Goal: Task Accomplishment & Management: Manage account settings

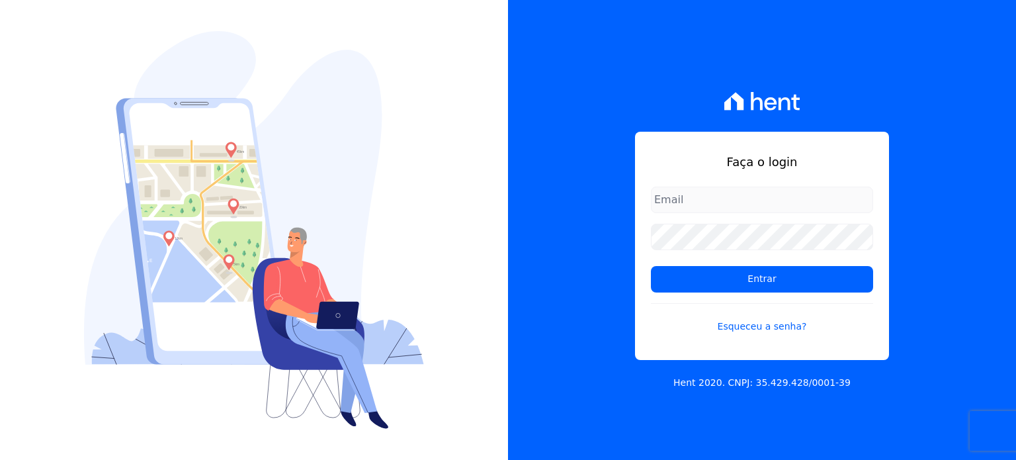
type input "[EMAIL_ADDRESS][DOMAIN_NAME]"
click at [784, 299] on form "[EMAIL_ADDRESS][DOMAIN_NAME] Entrar Esqueceu a senha?" at bounding box center [762, 267] width 222 height 163
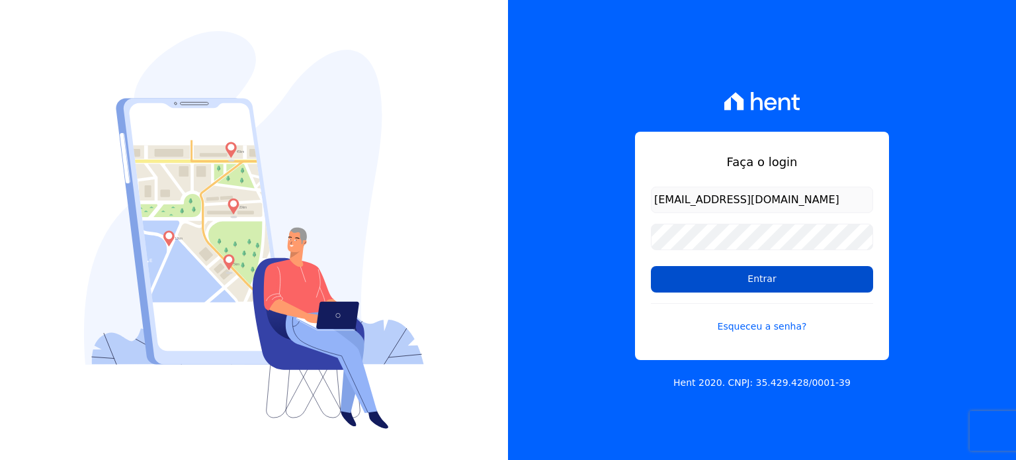
click at [788, 282] on input "Entrar" at bounding box center [762, 279] width 222 height 26
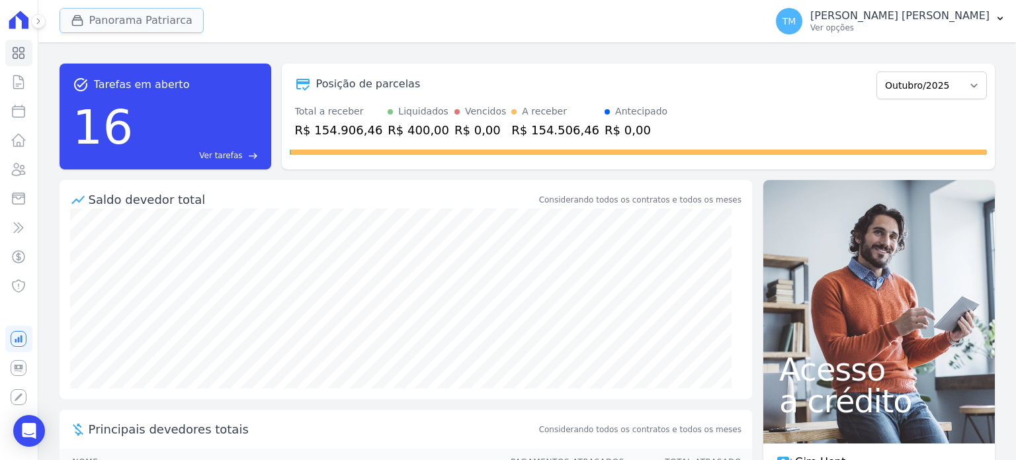
click at [135, 27] on button "Panorama Patriarca" at bounding box center [132, 20] width 144 height 25
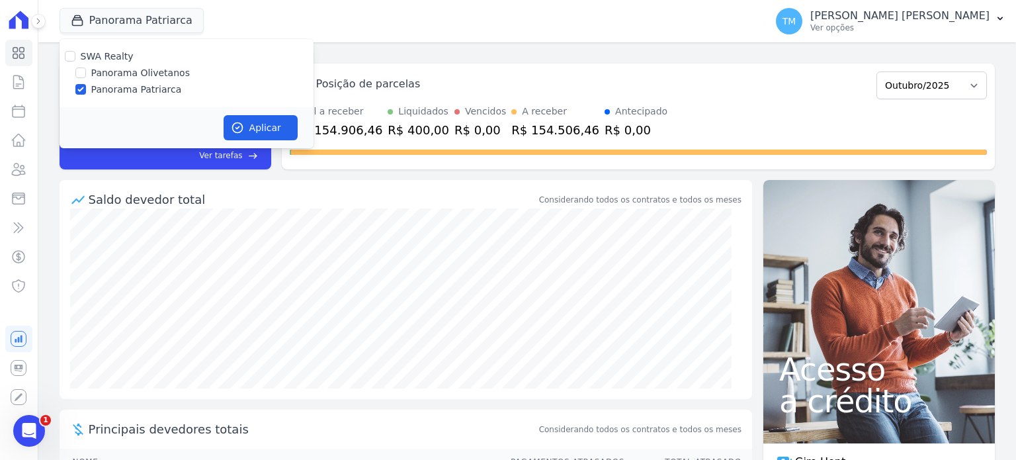
click at [140, 77] on label "Panorama Olivetanos" at bounding box center [140, 73] width 99 height 14
click at [86, 77] on input "Panorama Olivetanos" at bounding box center [80, 72] width 11 height 11
checkbox input "true"
click at [138, 96] on label "Panorama Patriarca" at bounding box center [136, 90] width 91 height 14
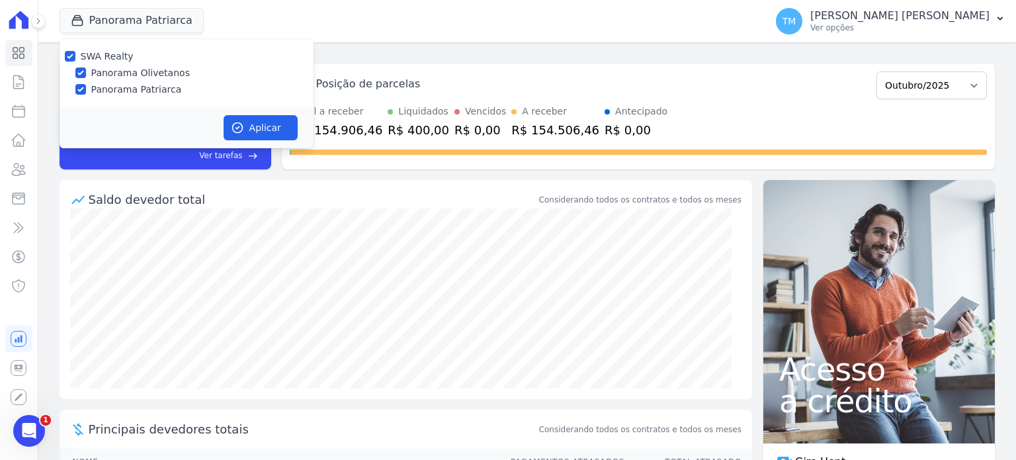
click at [86, 95] on input "Panorama Patriarca" at bounding box center [80, 89] width 11 height 11
checkbox input "false"
click at [250, 122] on button "Aplicar" at bounding box center [261, 127] width 74 height 25
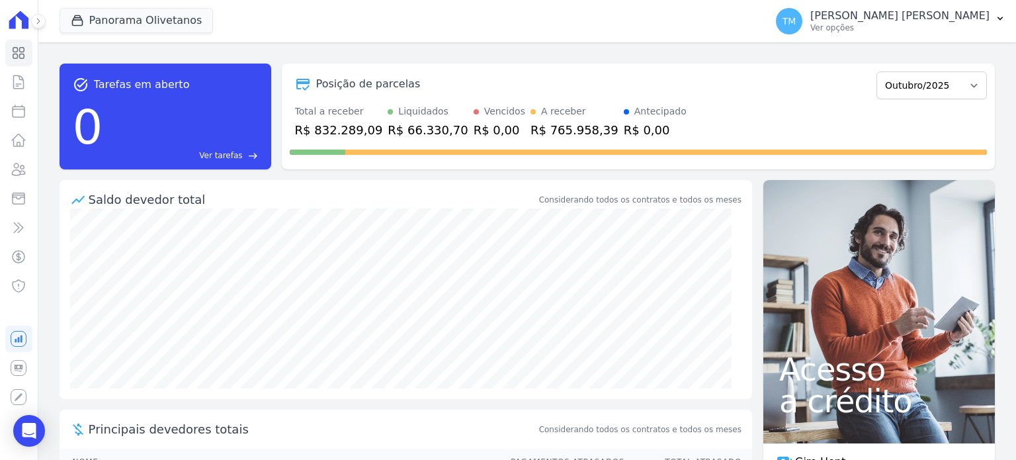
click at [42, 28] on div "Panorama Olivetanos SWA Realty Panorama Olivetanos Panorama Patriarca Aplicar T…" at bounding box center [526, 21] width 977 height 42
click at [40, 22] on icon at bounding box center [38, 21] width 8 height 8
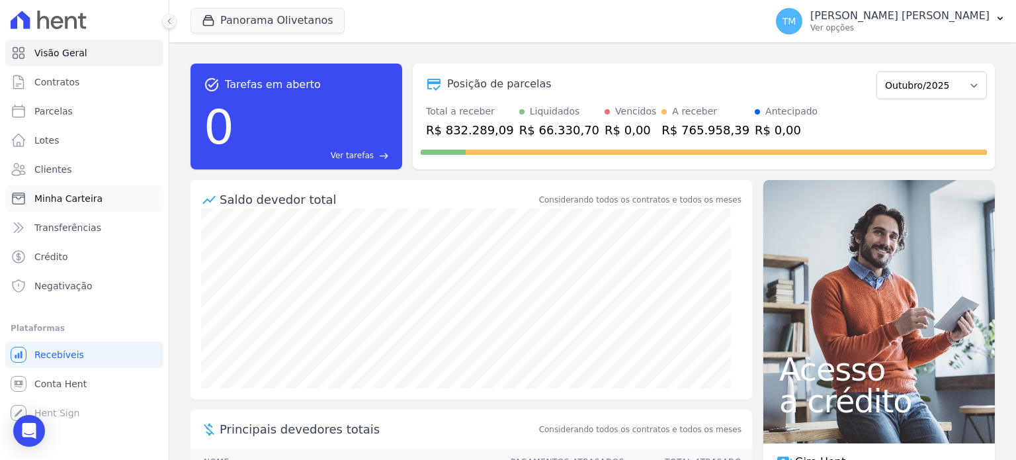
click at [60, 205] on link "Minha Carteira" at bounding box center [84, 198] width 158 height 26
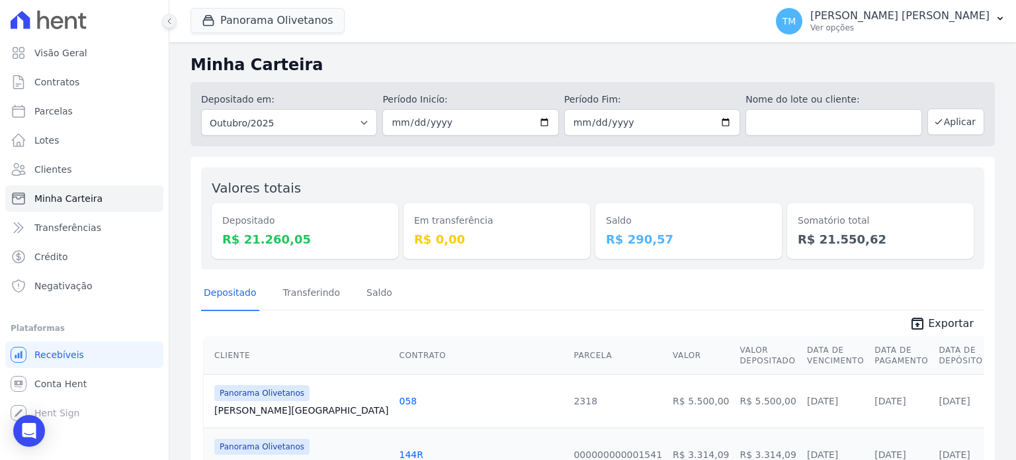
click at [170, 26] on button at bounding box center [169, 21] width 15 height 15
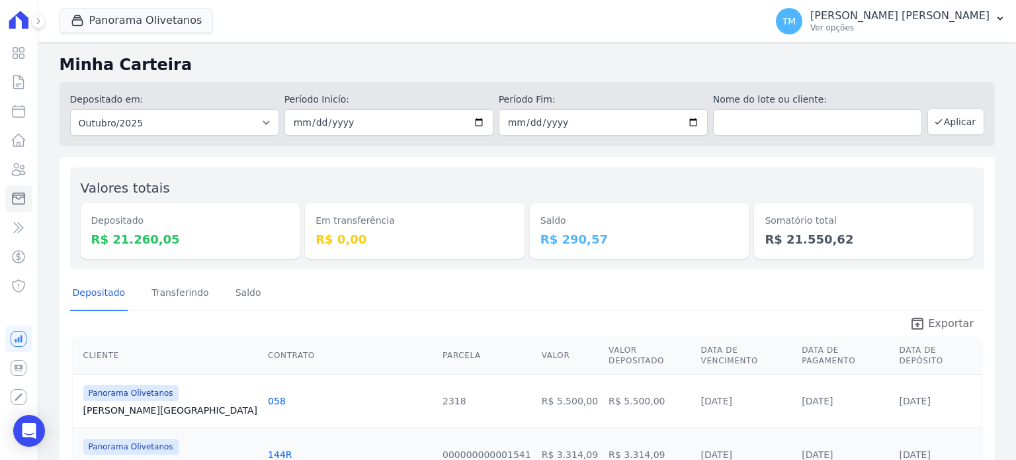
click at [923, 327] on link "unarchive Exportar" at bounding box center [941, 324] width 85 height 19
click at [981, 31] on p "Ver opções" at bounding box center [899, 27] width 179 height 11
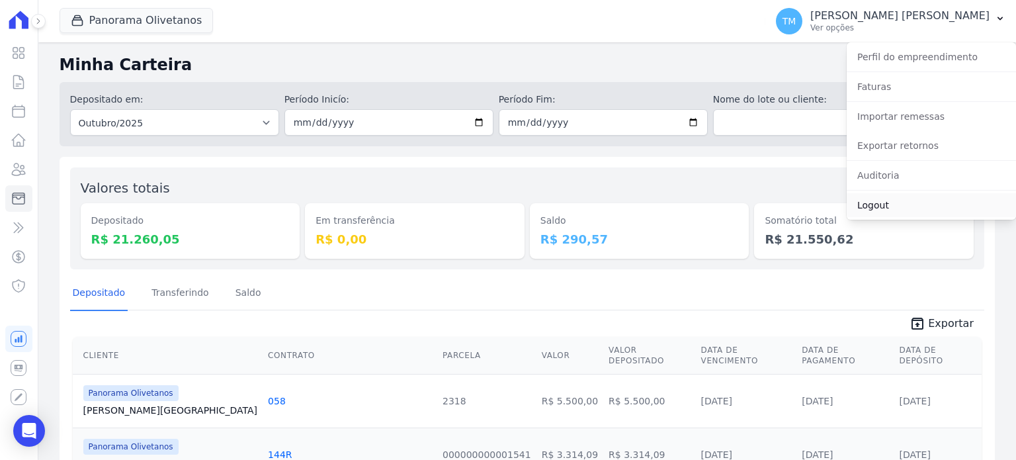
click at [878, 214] on link "Logout" at bounding box center [930, 205] width 169 height 24
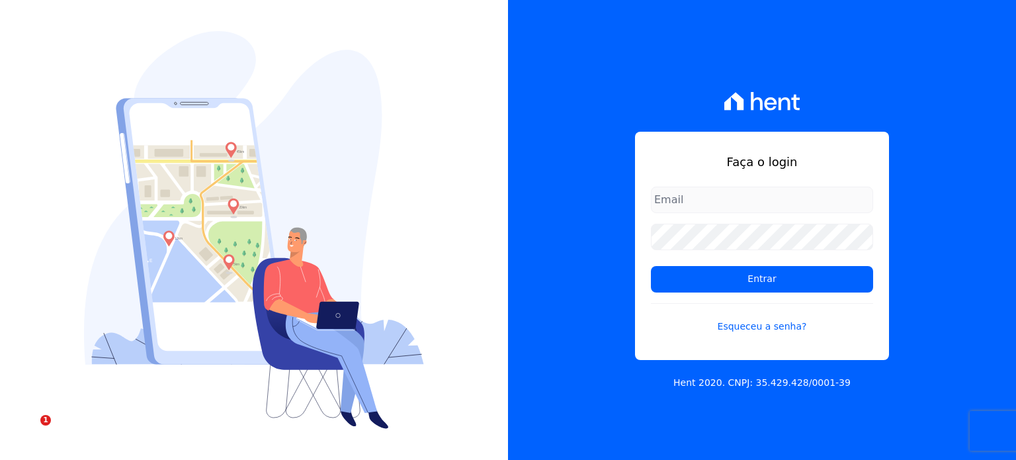
type input "[EMAIL_ADDRESS][DOMAIN_NAME]"
